Goal: Navigation & Orientation: Find specific page/section

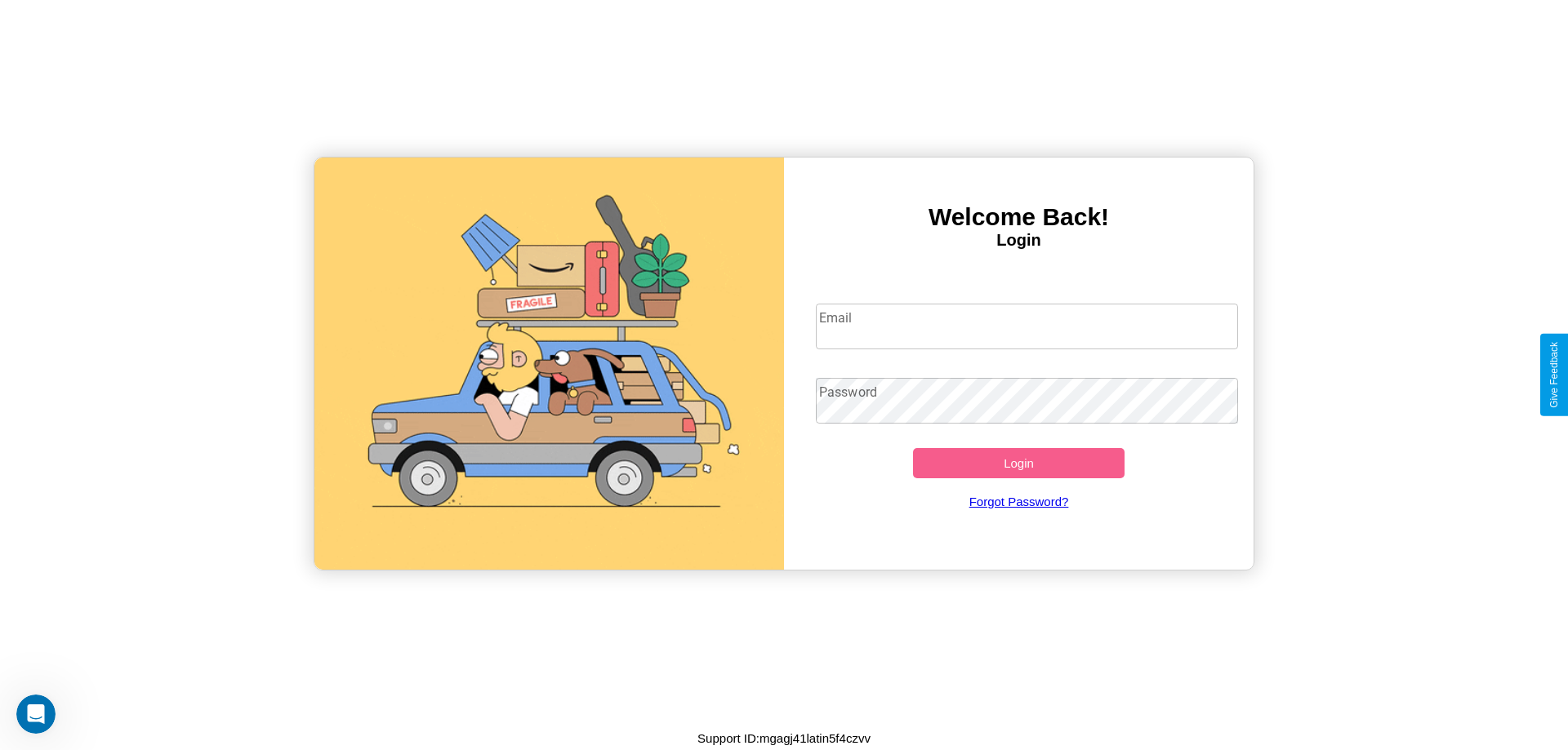
click at [1027, 326] on input "Email" at bounding box center [1028, 326] width 423 height 46
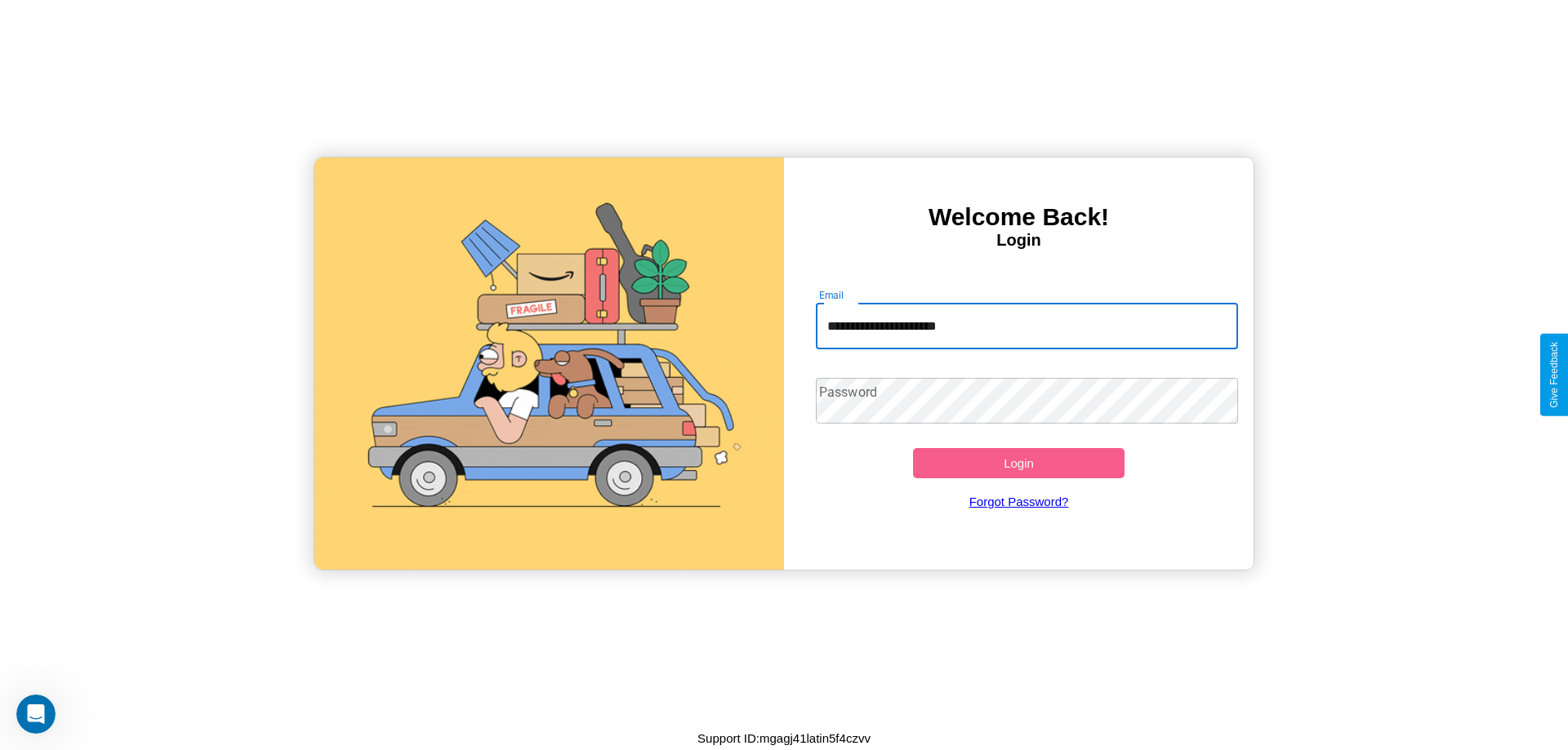
type input "**********"
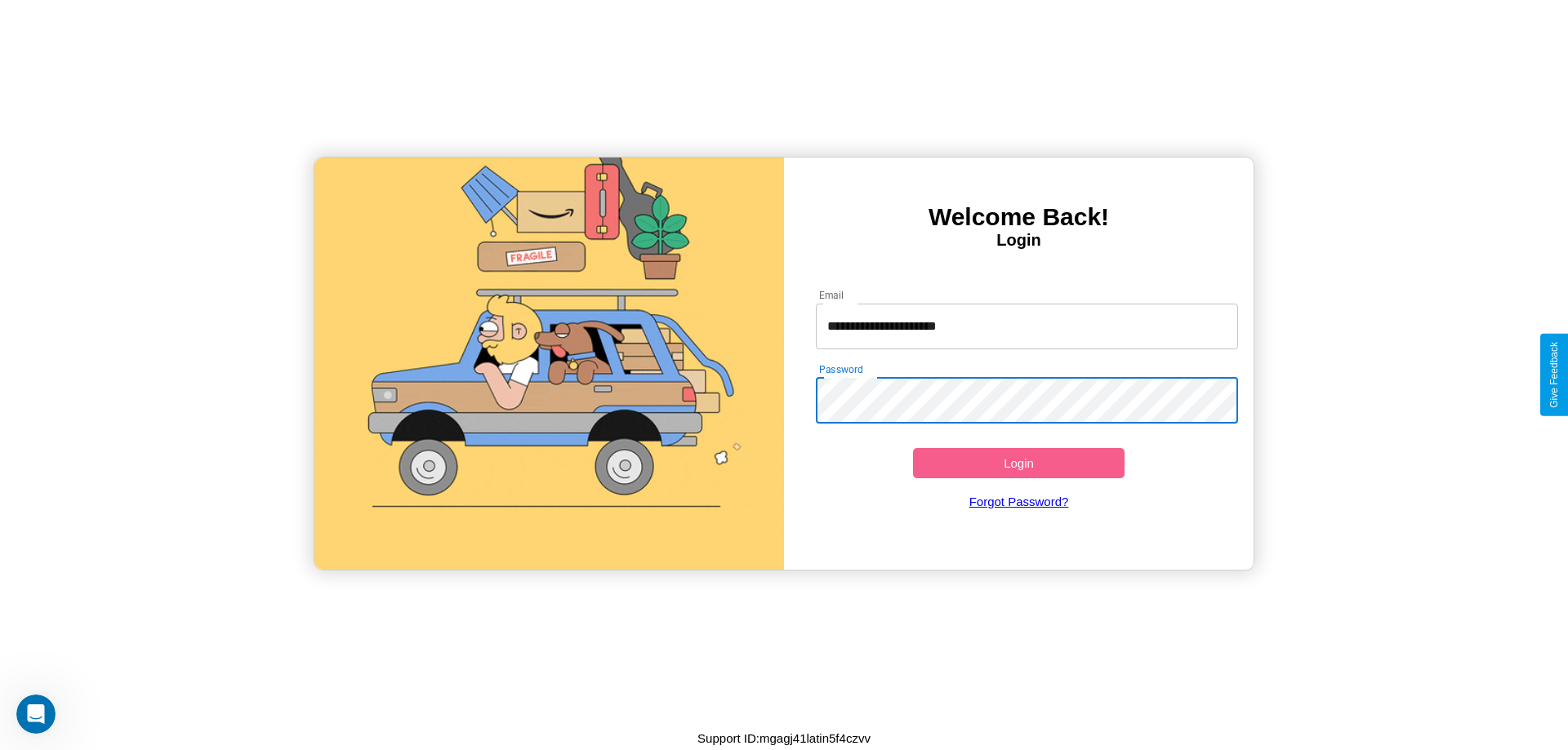
click at [1018, 463] on button "Login" at bounding box center [1018, 463] width 211 height 30
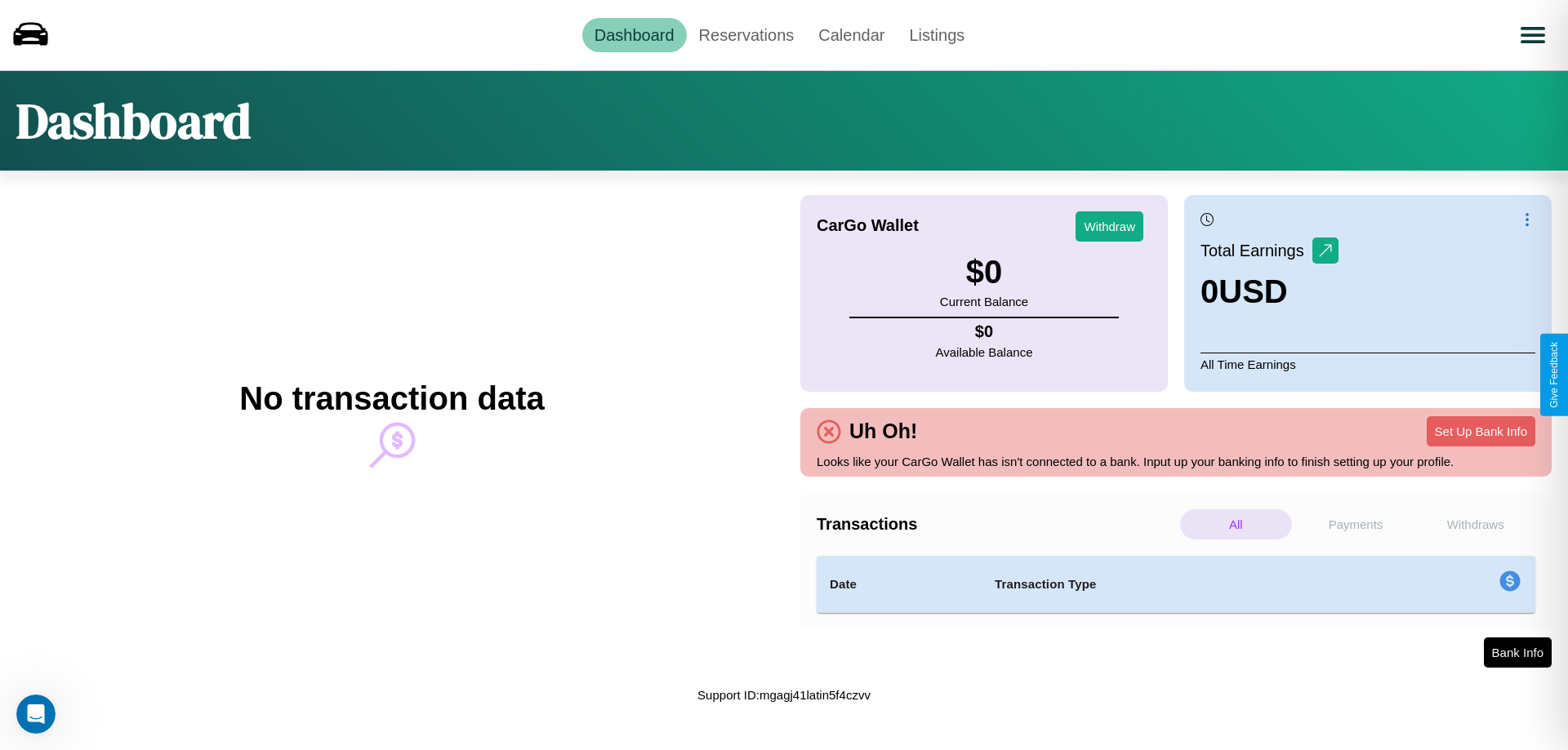
click at [1475, 524] on p "Withdraws" at bounding box center [1475, 524] width 112 height 30
click at [1356, 524] on p "Payments" at bounding box center [1356, 524] width 112 height 30
click at [1475, 524] on p "Withdraws" at bounding box center [1475, 524] width 112 height 30
click at [746, 35] on link "Reservations" at bounding box center [747, 35] width 120 height 35
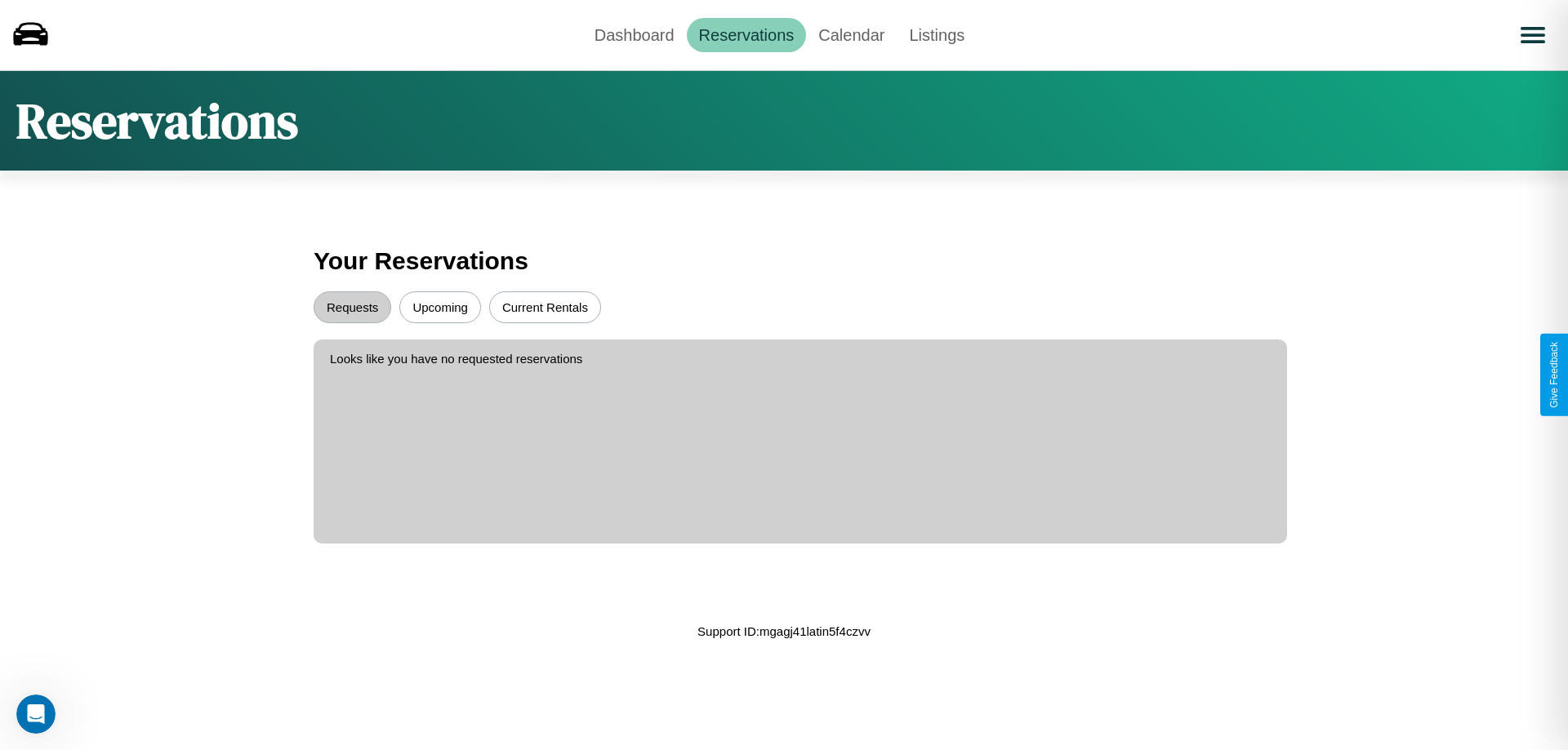
click at [352, 307] on button "Requests" at bounding box center [353, 308] width 78 height 32
click at [545, 307] on button "Current Rentals" at bounding box center [545, 308] width 112 height 32
